Goal: Task Accomplishment & Management: Manage account settings

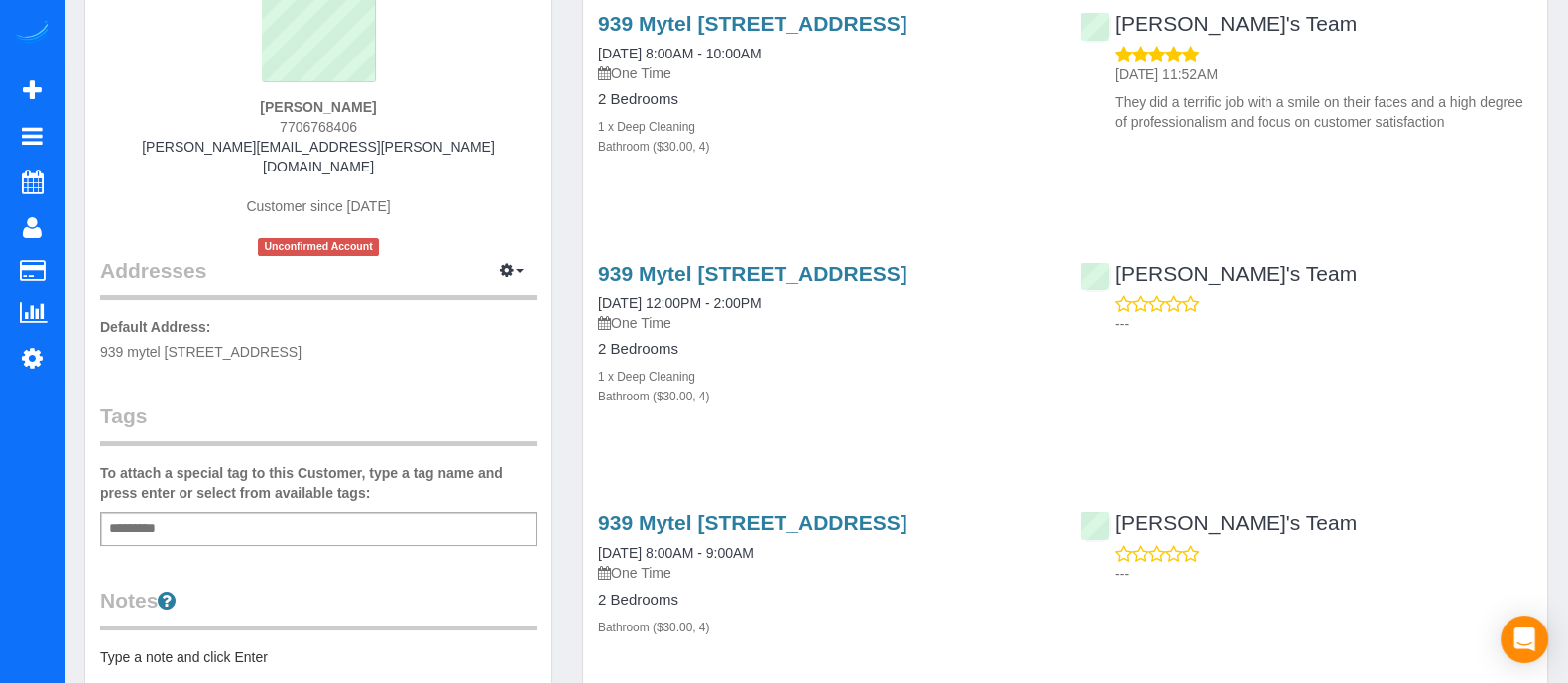
scroll to position [202, 0]
click at [772, 28] on link "939 Mytel 939 Myrtle St Neatlanta, Ga 30309,, Atlanta, GA 30309" at bounding box center [753, 22] width 310 height 23
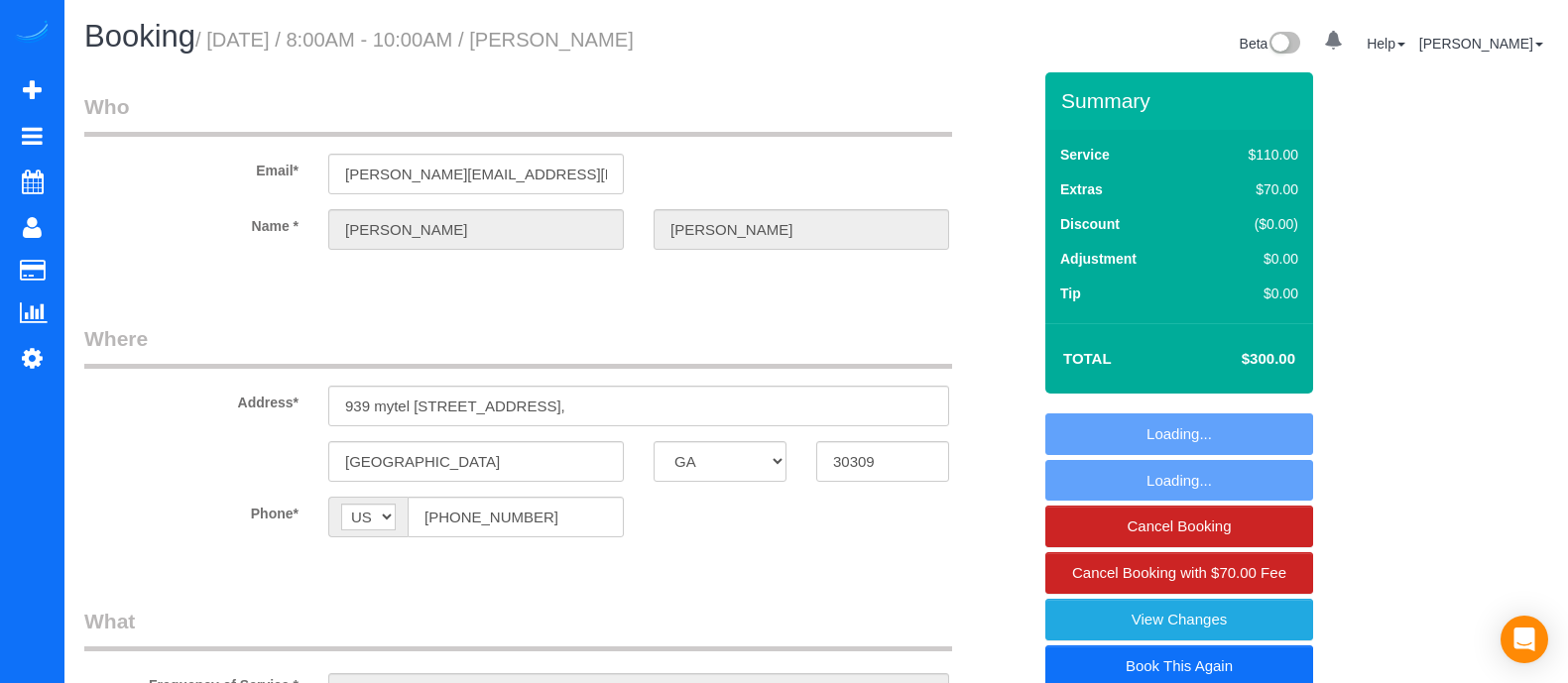
select select "GA"
select select "number:3"
select select "number:6"
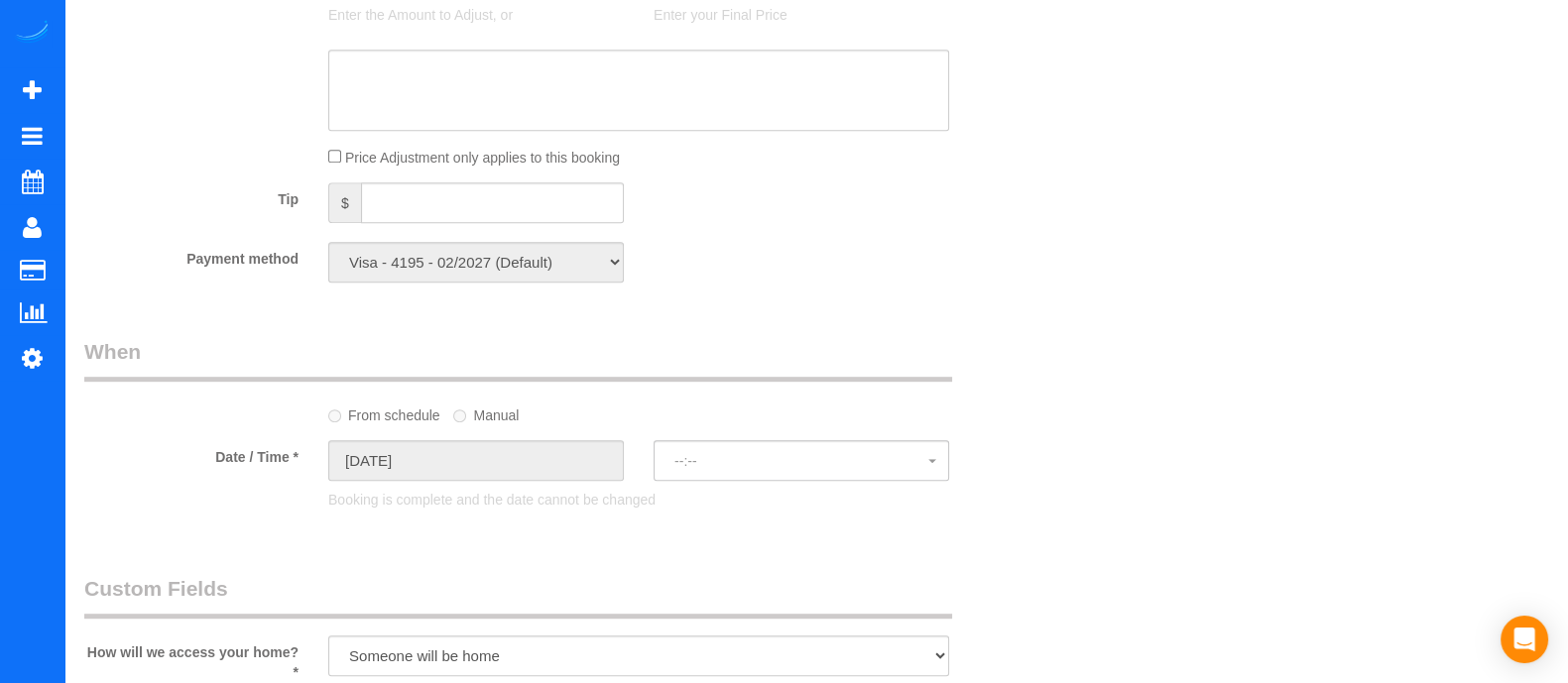
select select "object:760"
select select "spot1"
select select "4"
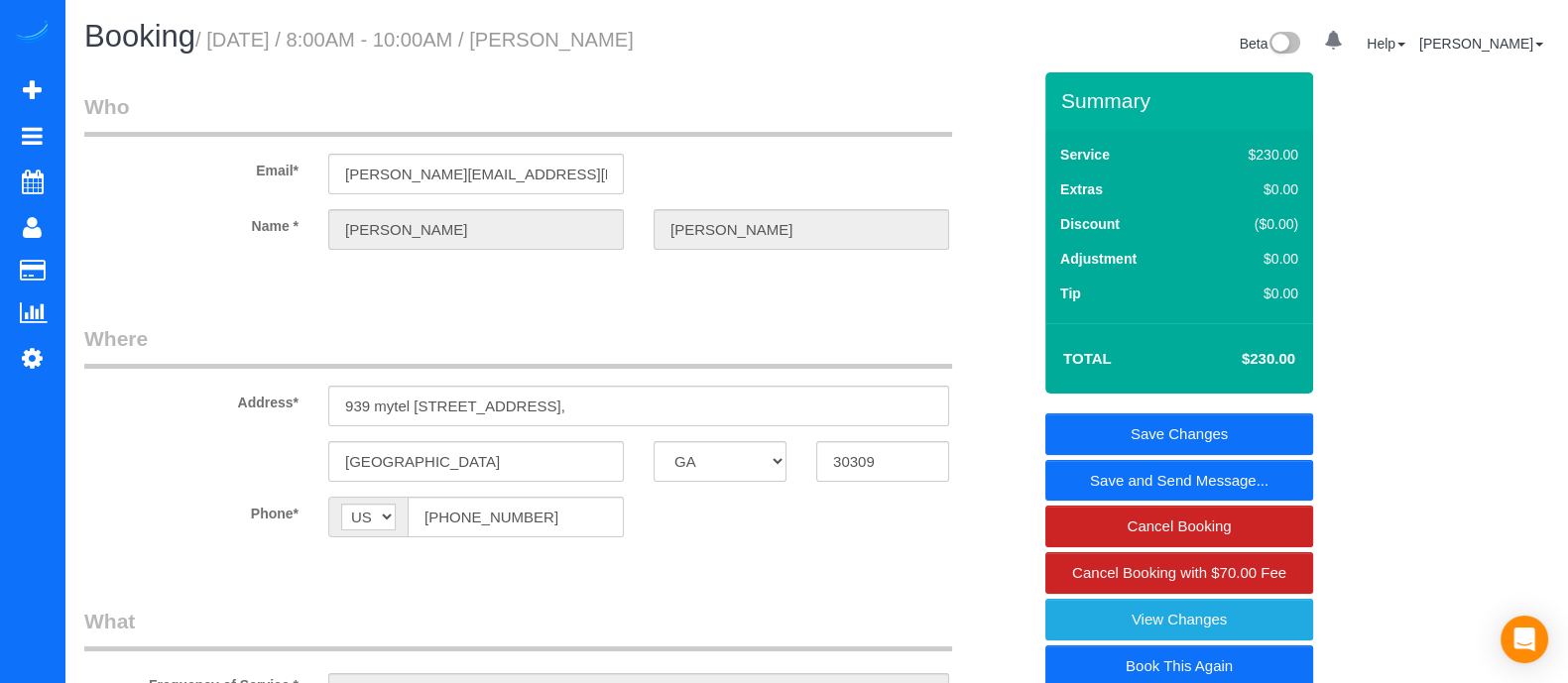
click at [1390, 224] on div "Summary Service $230.00 Extras $0.00 Discount ($0.00) Adjustment $0.00 Tip $0.00" at bounding box center [1214, 447] width 366 height 749
